Goal: Browse casually: Explore the website without a specific task or goal

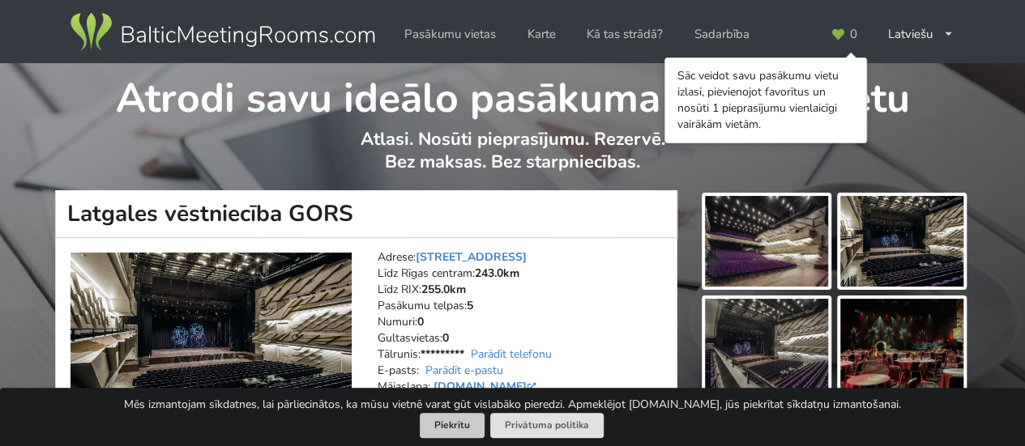
click at [459, 431] on button "Piekrītu" at bounding box center [452, 425] width 65 height 25
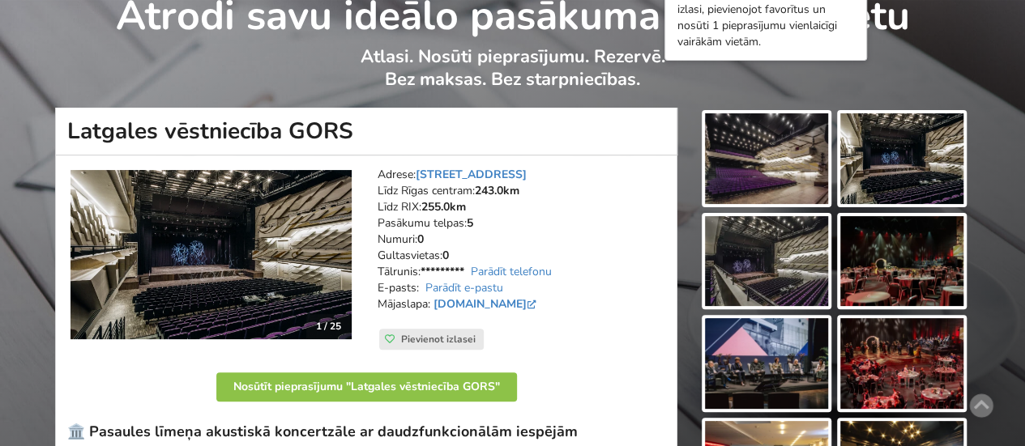
scroll to position [83, 0]
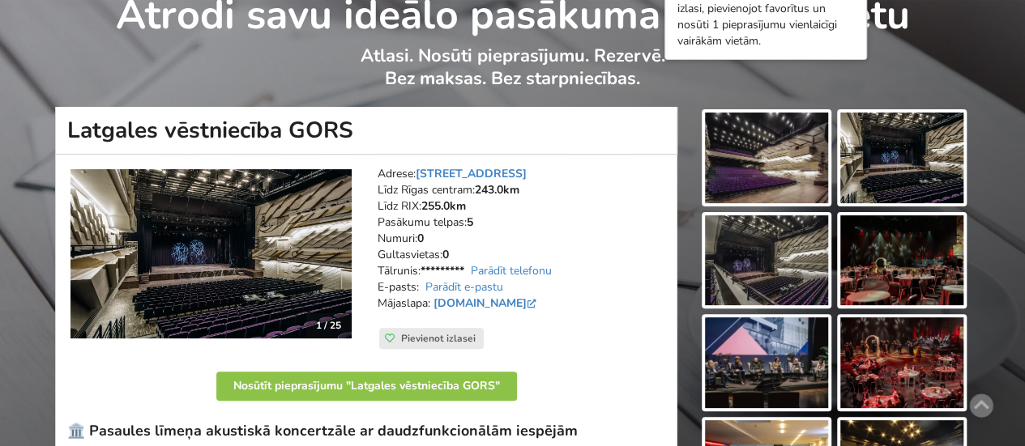
click at [201, 262] on img at bounding box center [210, 253] width 281 height 169
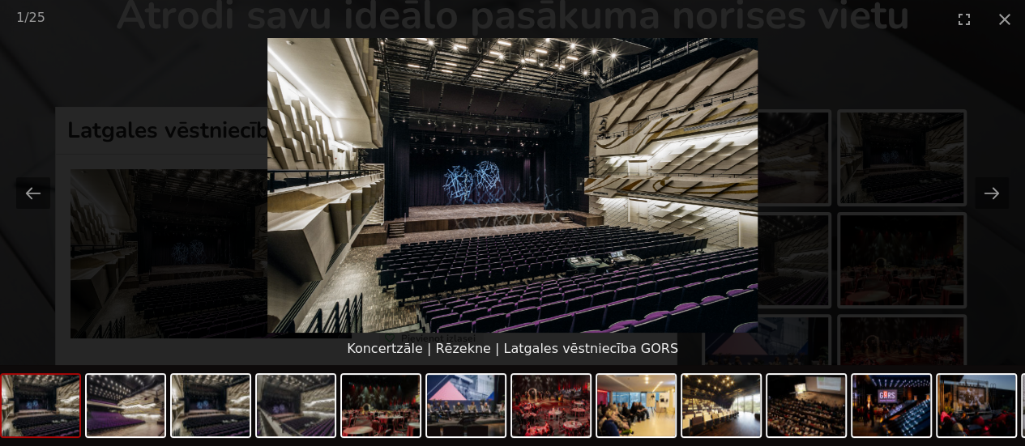
click at [536, 254] on img at bounding box center [512, 185] width 490 height 295
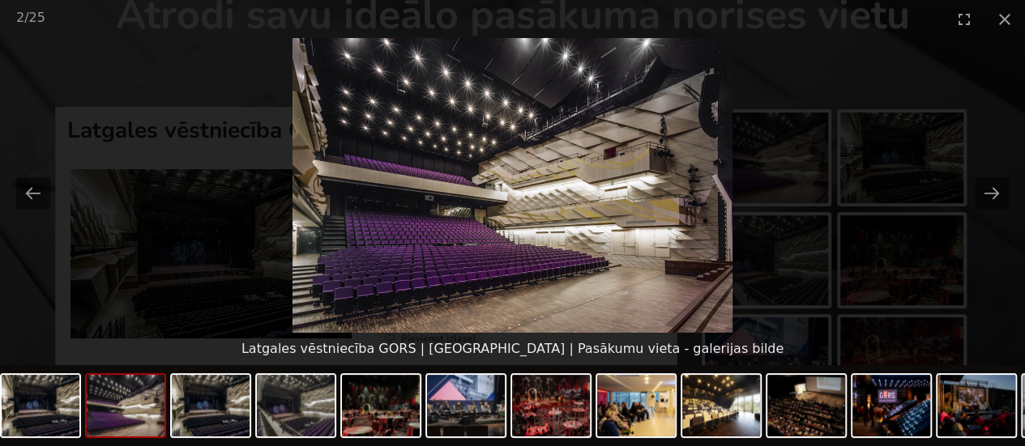
scroll to position [0, 0]
click at [447, 266] on img at bounding box center [512, 185] width 440 height 295
click at [141, 406] on img at bounding box center [125, 406] width 78 height 62
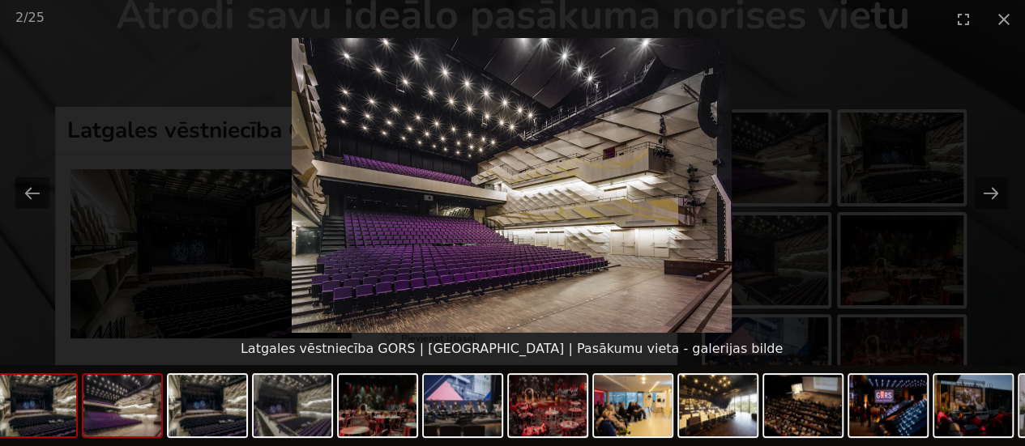
scroll to position [0, 2]
click at [56, 415] on img at bounding box center [37, 406] width 78 height 62
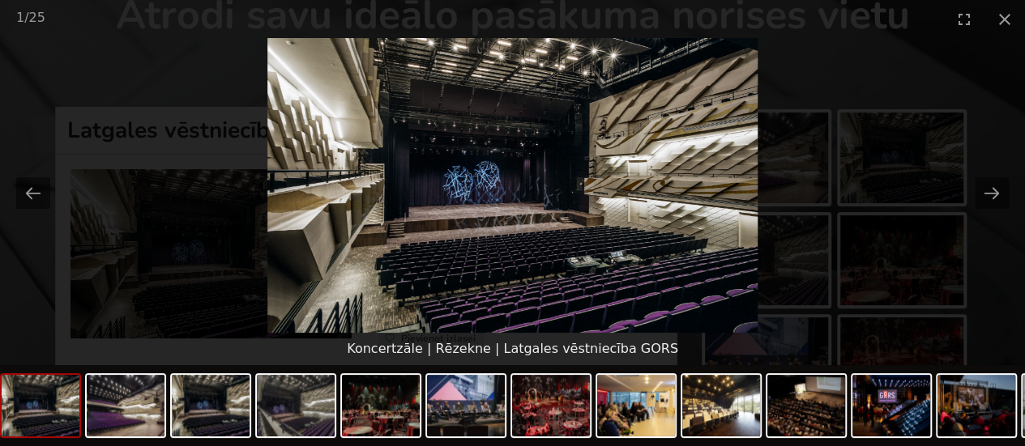
scroll to position [0, 0]
click at [586, 273] on img at bounding box center [512, 185] width 490 height 295
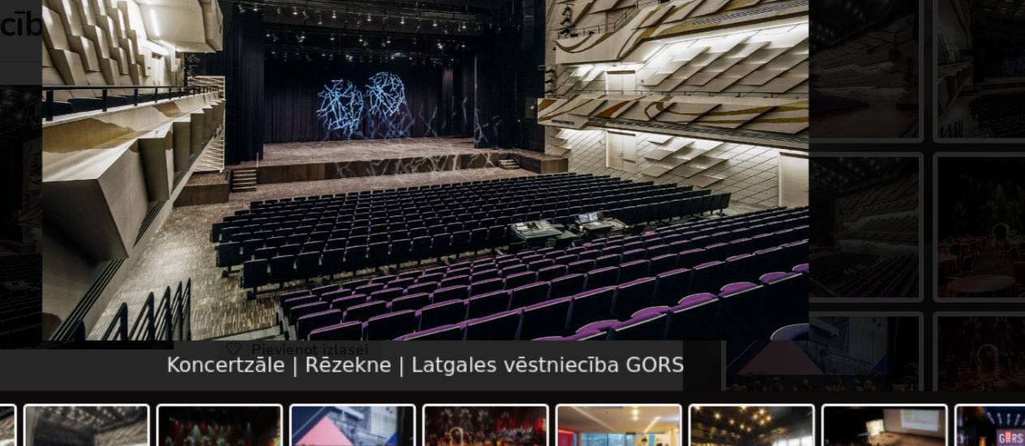
scroll to position [83, 0]
